Goal: Transaction & Acquisition: Purchase product/service

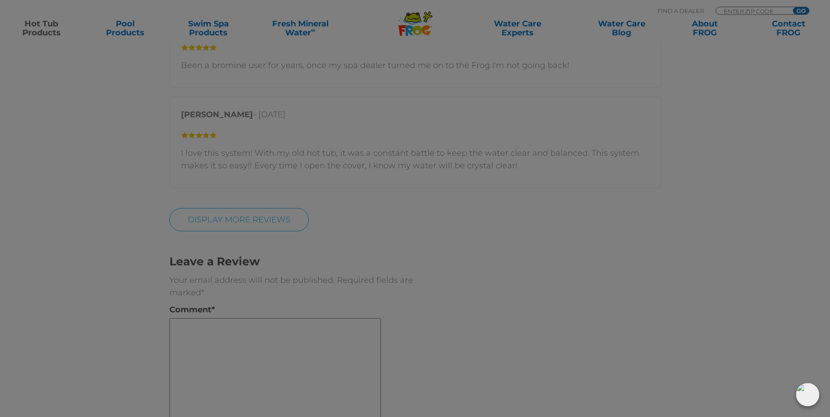
scroll to position [1788, 0]
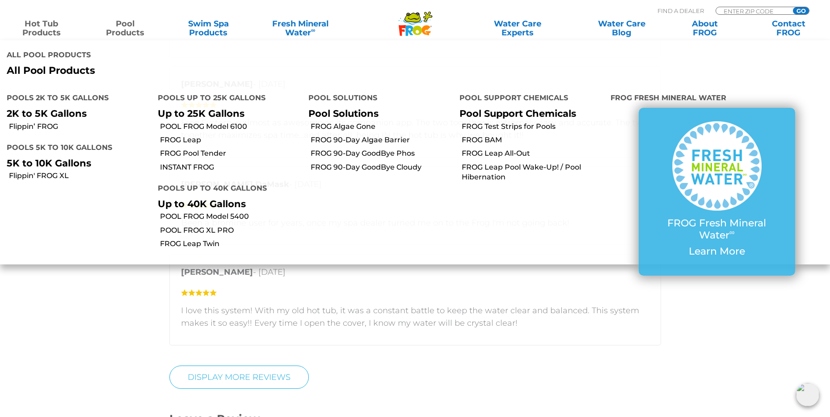
click at [50, 28] on link "Hot Tub Products" at bounding box center [41, 28] width 65 height 18
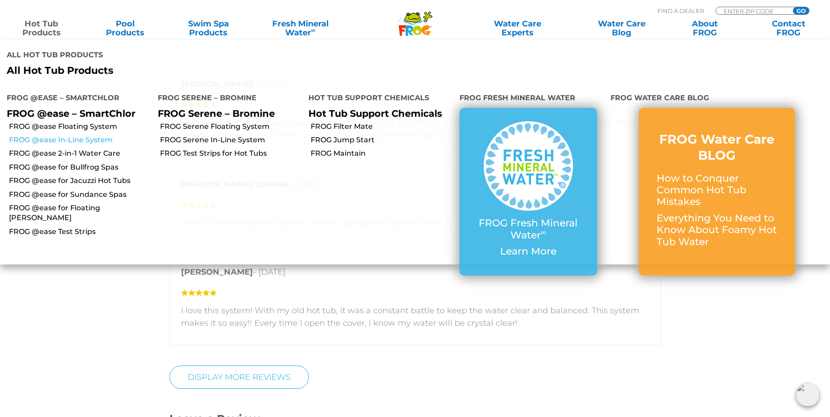
click at [89, 135] on link "FROG @ease In-Line System" at bounding box center [80, 140] width 142 height 10
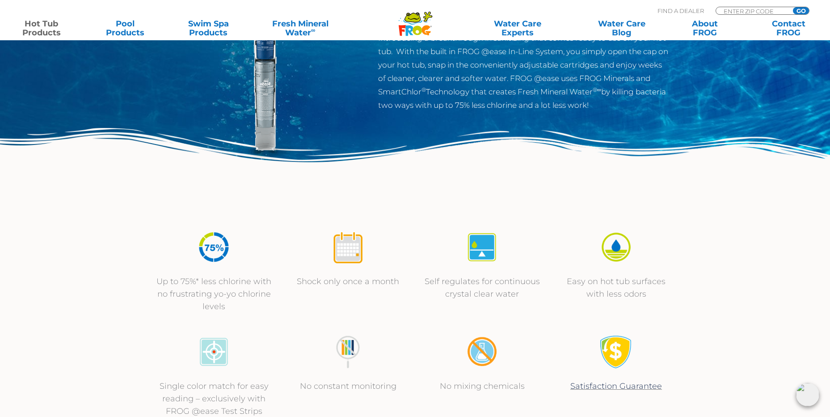
scroll to position [179, 0]
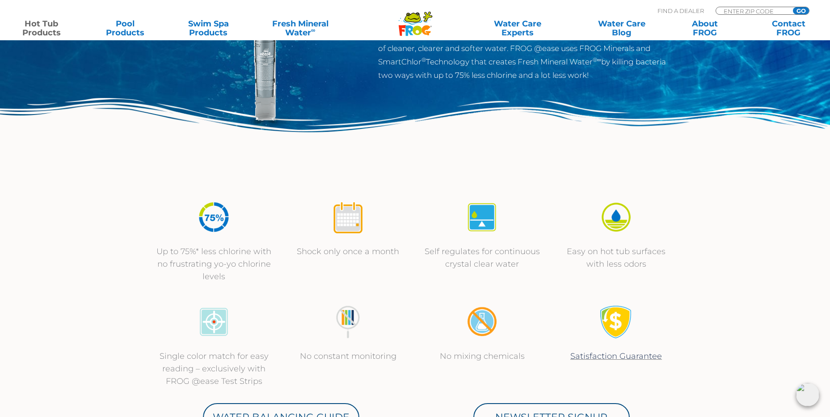
click at [419, 28] on icon at bounding box center [417, 29] width 9 height 9
click at [729, 8] on input "Zip Code Form" at bounding box center [753, 11] width 60 height 8
type input "19964"
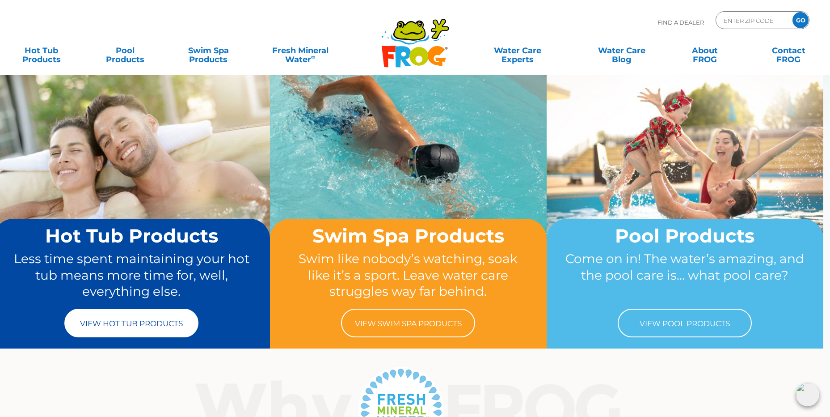
click at [198, 321] on link "View Hot Tub Products" at bounding box center [131, 322] width 134 height 29
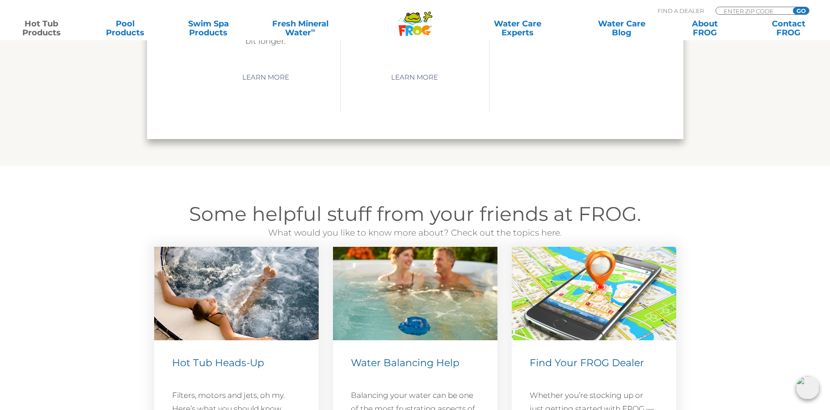
scroll to position [2280, 0]
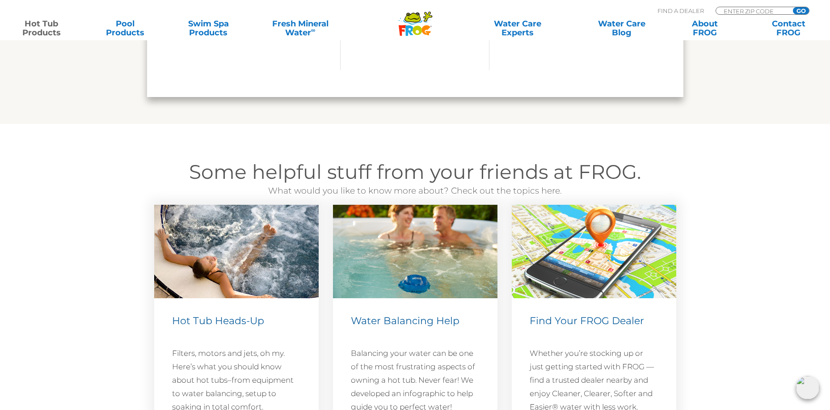
scroll to position [2459, 0]
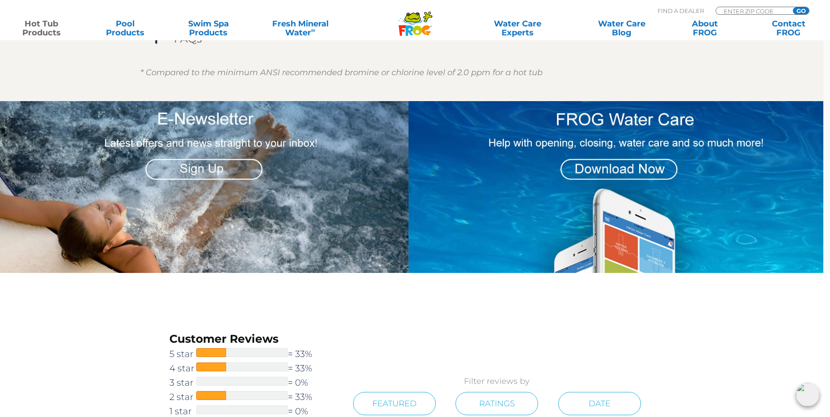
scroll to position [894, 0]
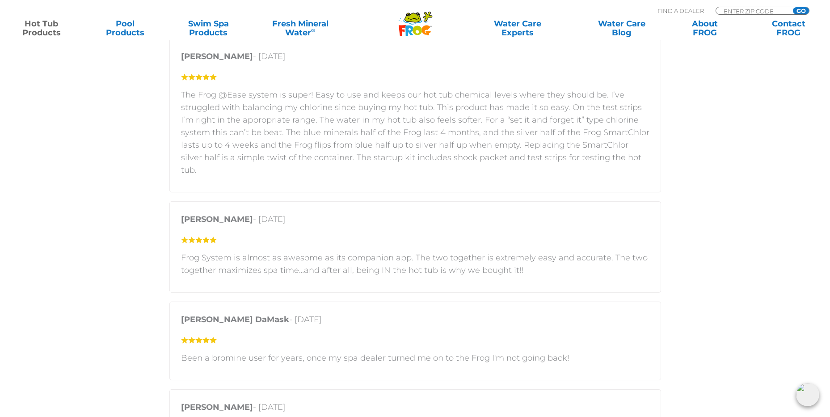
scroll to position [1654, 0]
